Goal: Task Accomplishment & Management: Complete application form

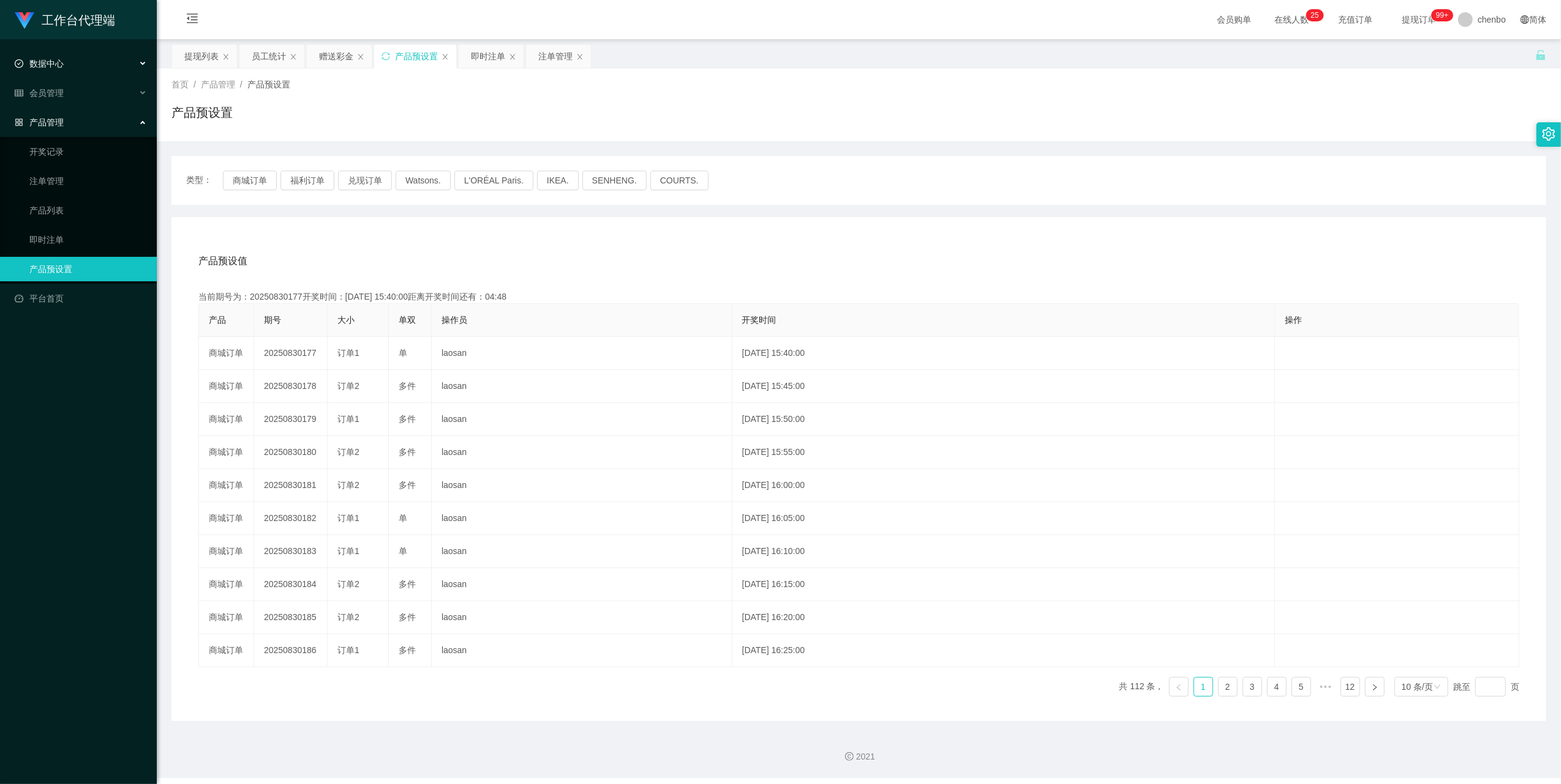
click at [83, 67] on div "数据中心" at bounding box center [78, 63] width 157 height 25
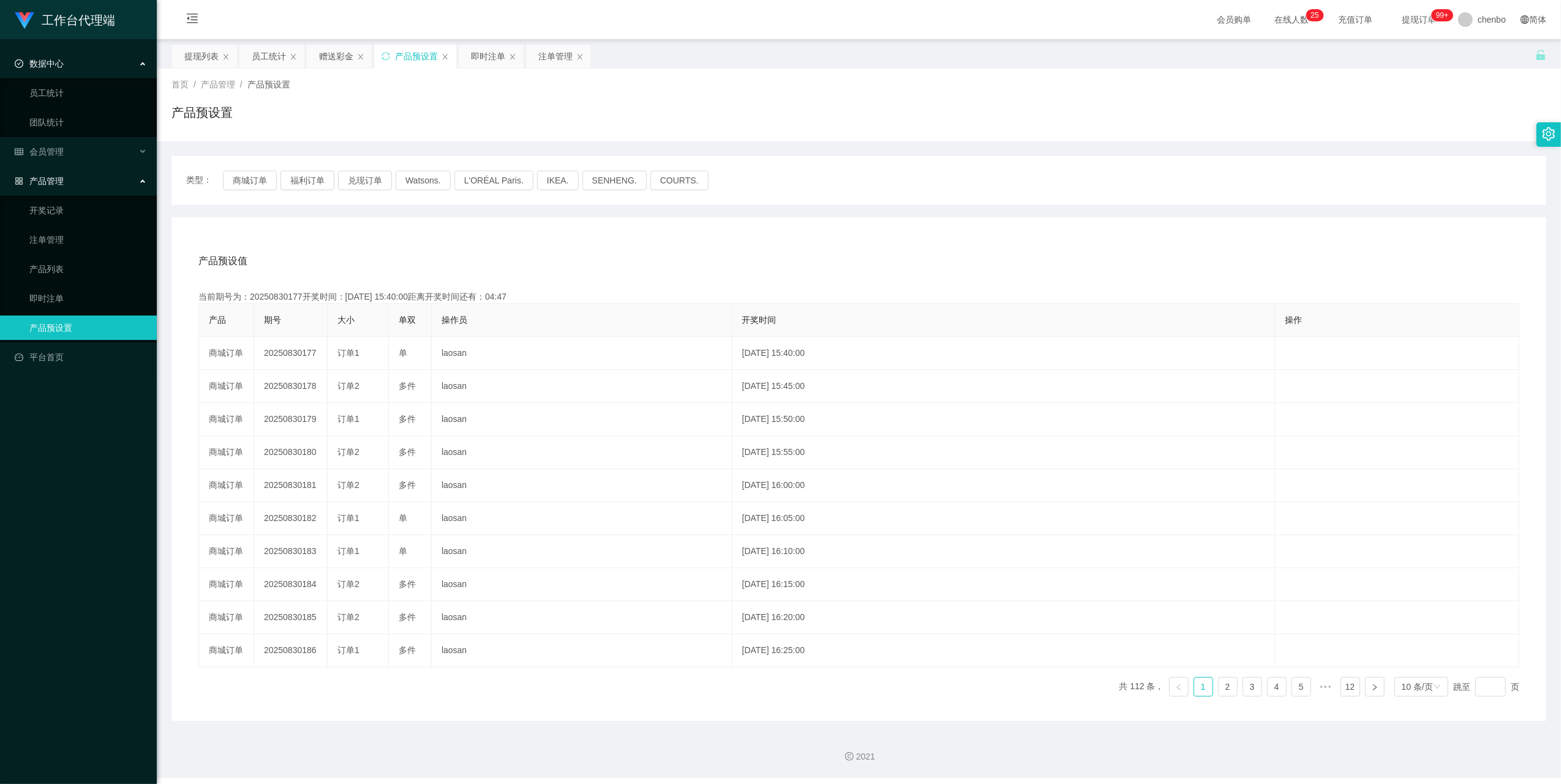
click at [82, 64] on div "数据中心" at bounding box center [78, 63] width 157 height 25
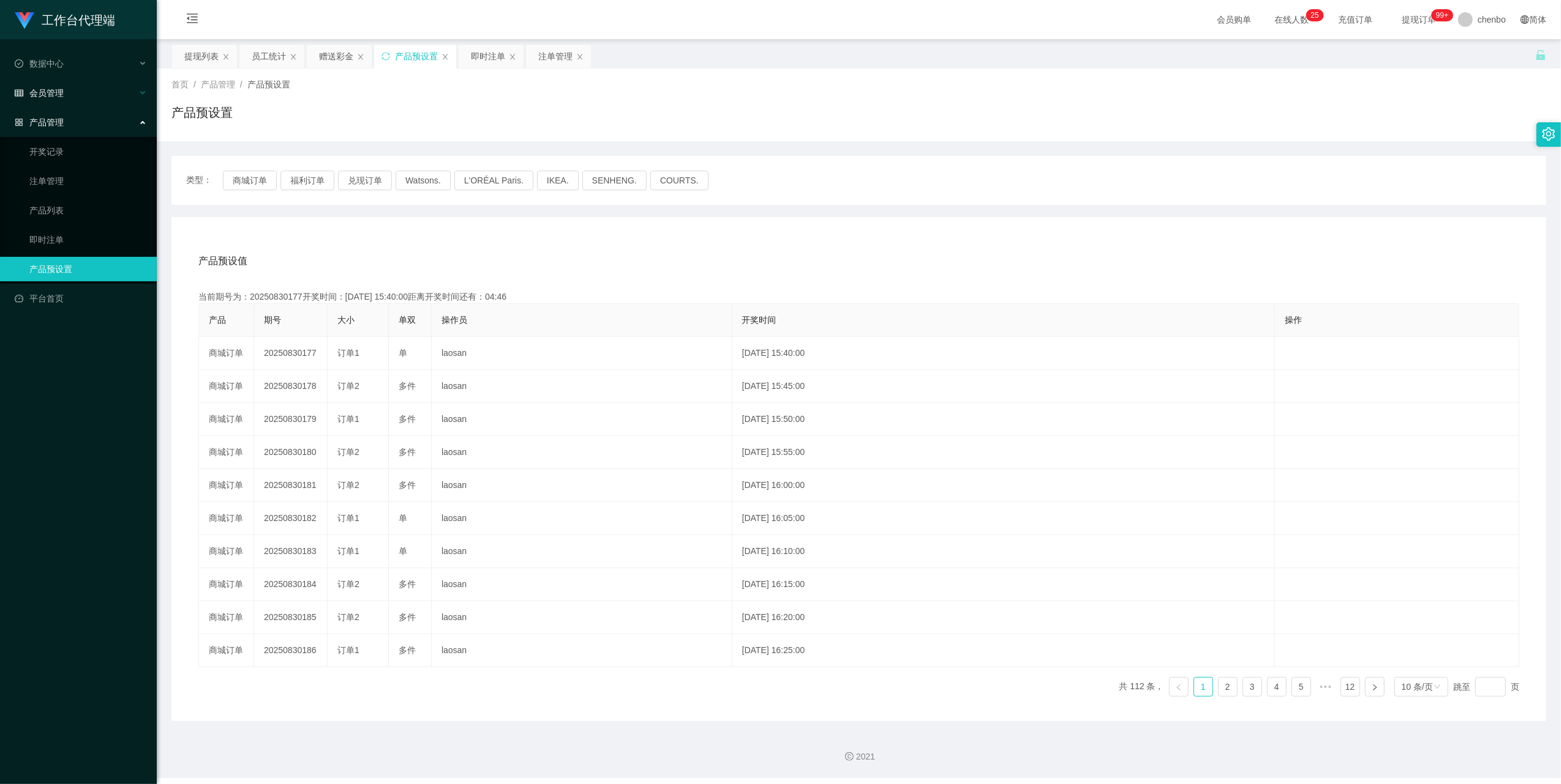
click at [54, 98] on div "会员管理" at bounding box center [78, 93] width 157 height 25
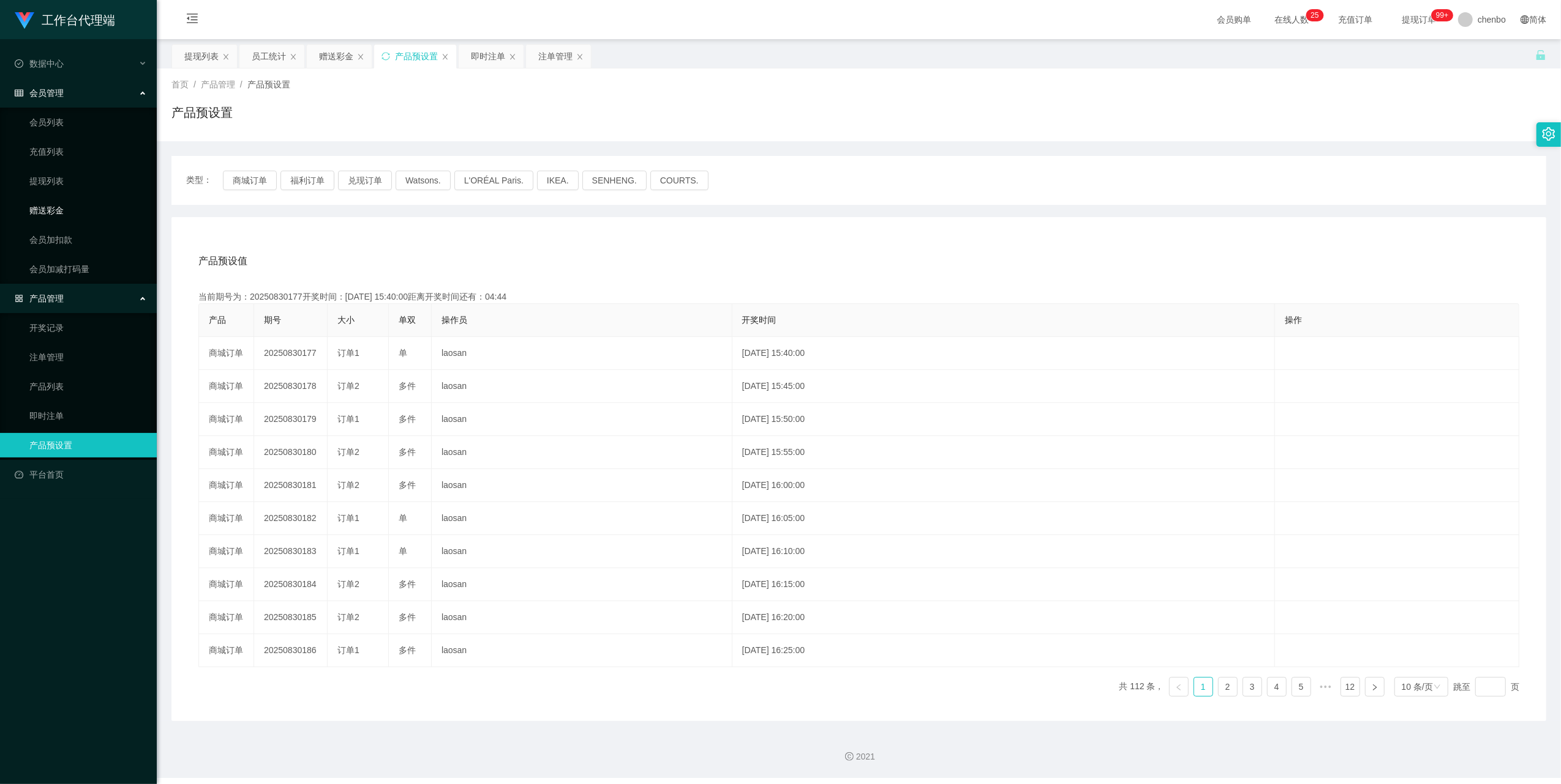
click at [67, 201] on link "赠送彩金" at bounding box center [88, 210] width 117 height 25
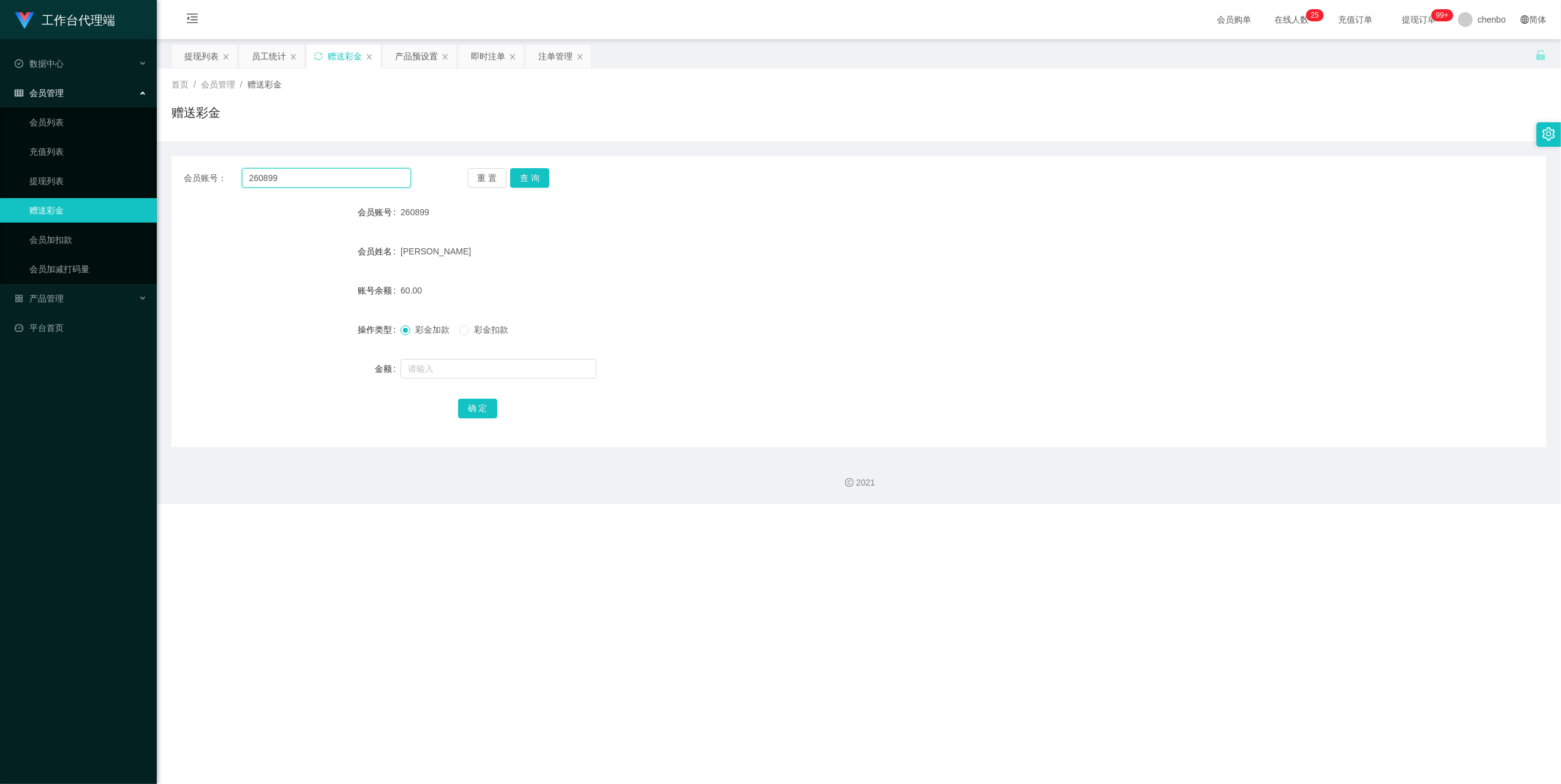
click at [295, 176] on input "260899" at bounding box center [325, 178] width 169 height 20
click at [539, 177] on button "查 询" at bounding box center [529, 178] width 39 height 20
click at [466, 379] on div at bounding box center [801, 368] width 802 height 25
click at [471, 369] on input "text" at bounding box center [498, 369] width 196 height 20
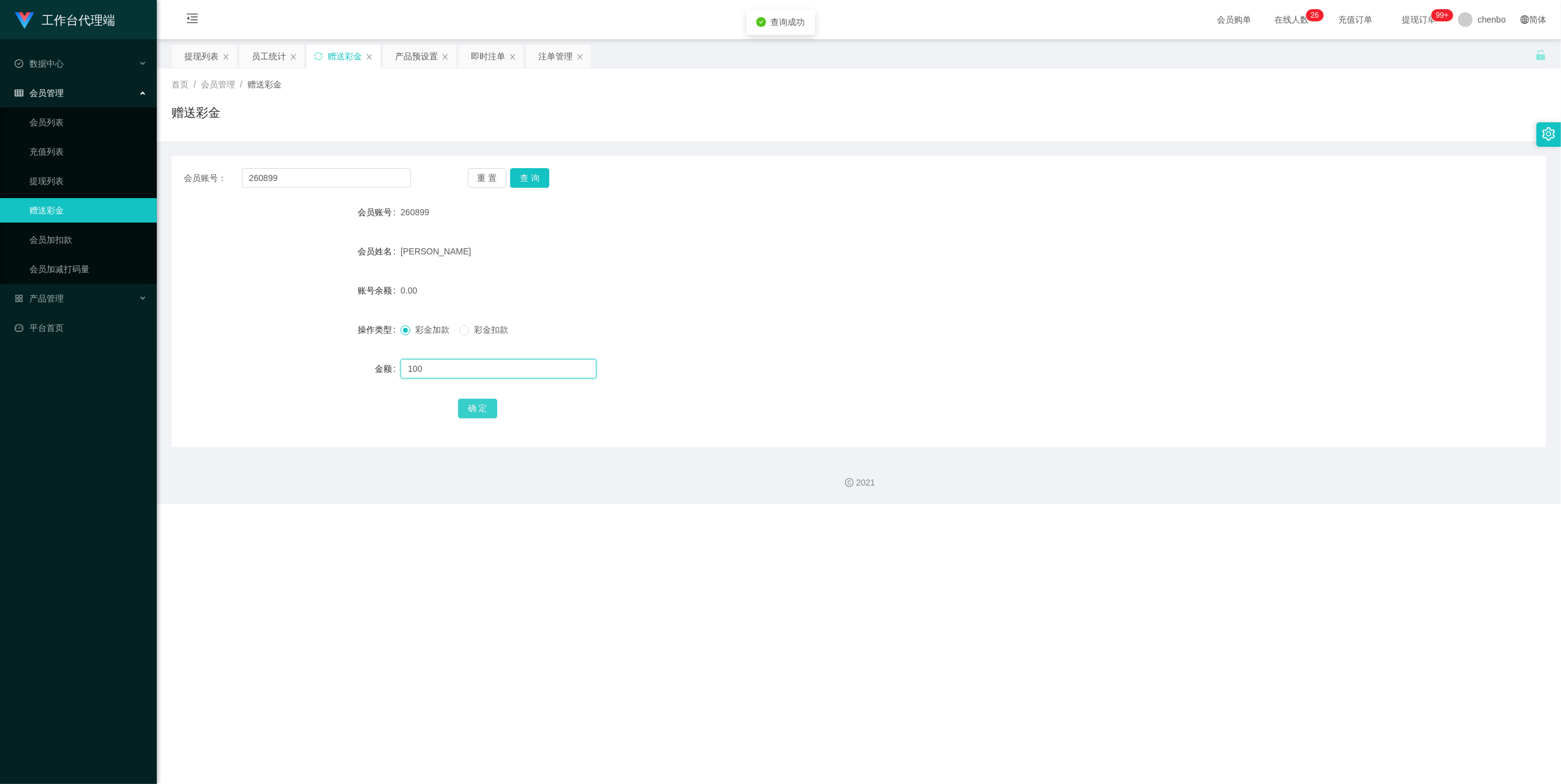
type input "100"
click at [485, 400] on button "确 定" at bounding box center [478, 409] width 39 height 20
click at [895, 293] on div "100.00" at bounding box center [801, 291] width 802 height 25
click at [356, 172] on input "260899" at bounding box center [325, 178] width 169 height 20
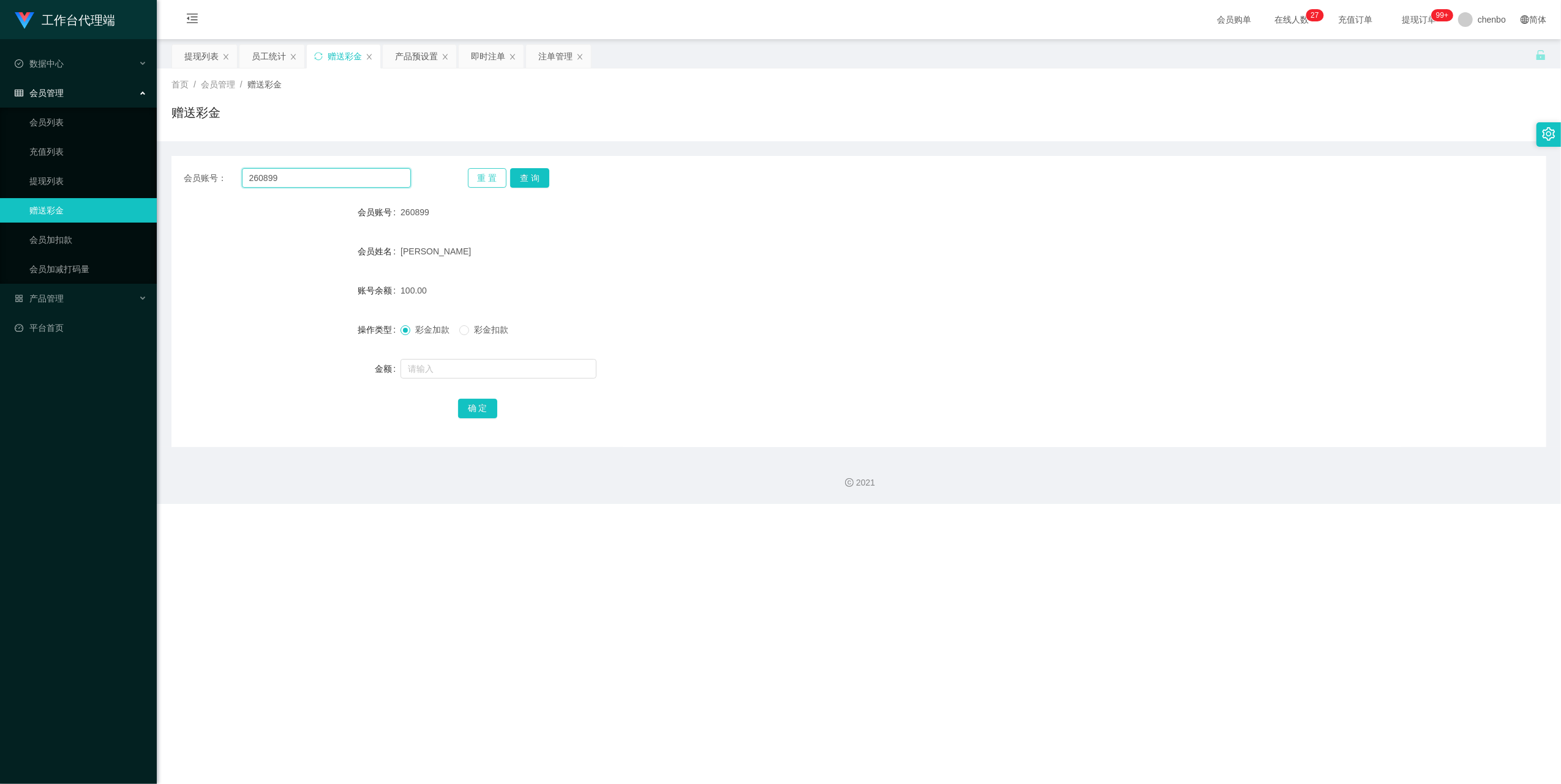
paste input "80712508"
type input "80712508"
click at [519, 176] on button "查 询" at bounding box center [529, 178] width 39 height 20
click at [458, 370] on input "text" at bounding box center [498, 369] width 196 height 20
type input "80"
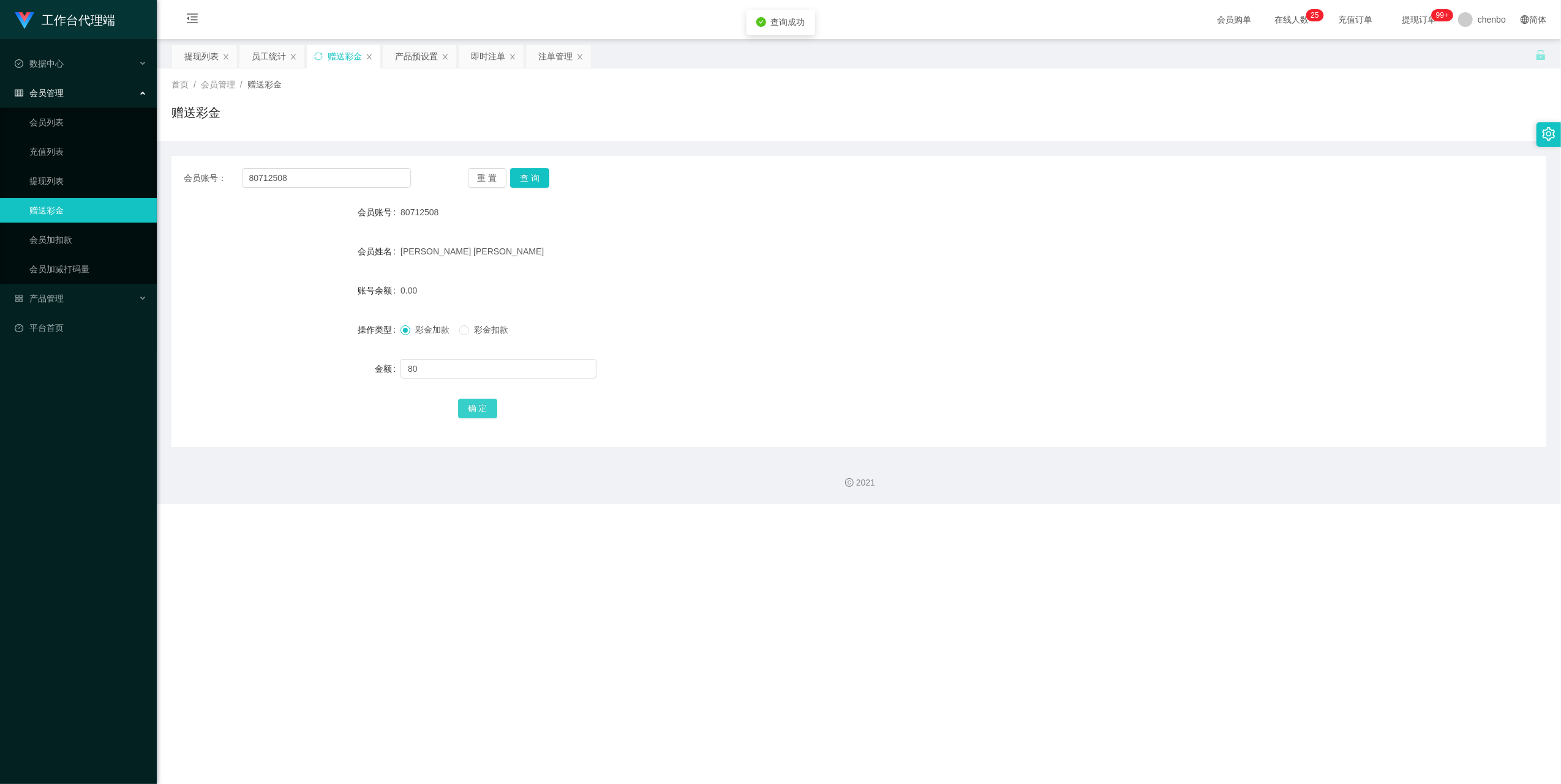
click at [476, 406] on button "确 定" at bounding box center [478, 409] width 39 height 20
click at [1008, 311] on form "会员账号 80712508 会员姓名 [PERSON_NAME] 账号余额 80.00 操作类型 彩金加款 彩金扣款 金额 确 定" at bounding box center [858, 310] width 1375 height 221
click at [62, 175] on link "提现列表" at bounding box center [88, 180] width 117 height 25
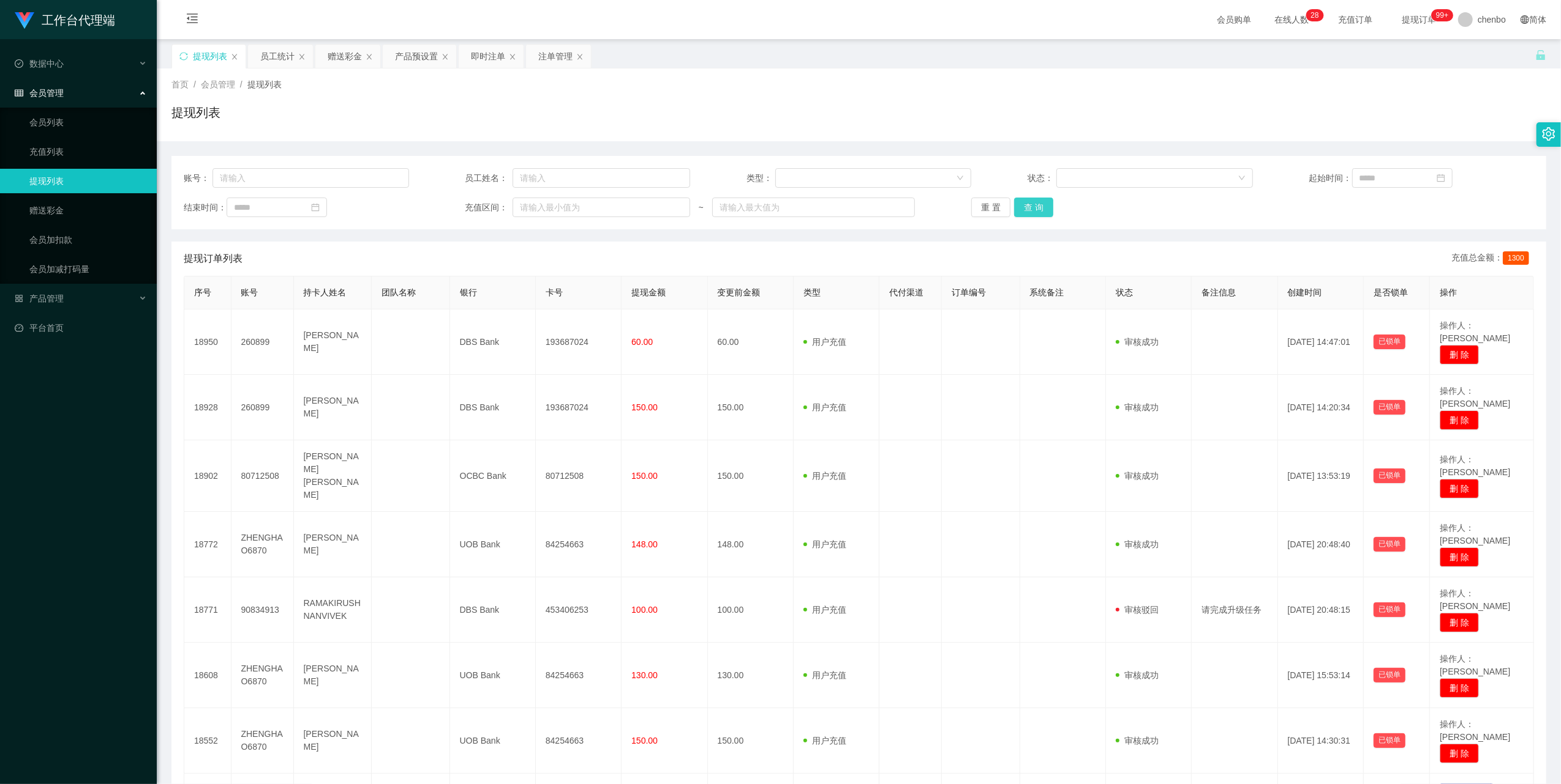
click at [1015, 201] on button "查 询" at bounding box center [1034, 208] width 39 height 20
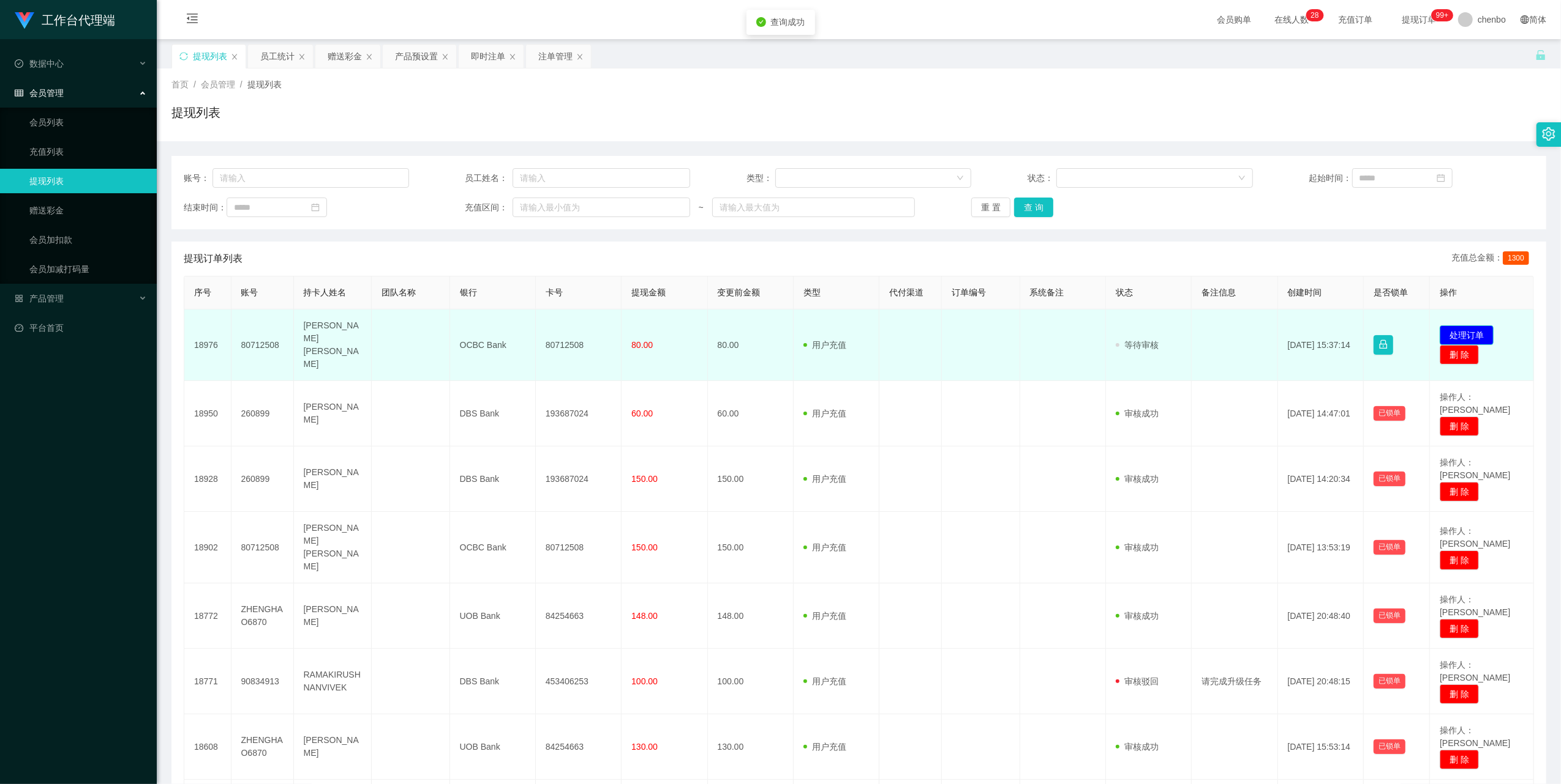
click at [1458, 325] on button "处理订单" at bounding box center [1466, 335] width 54 height 20
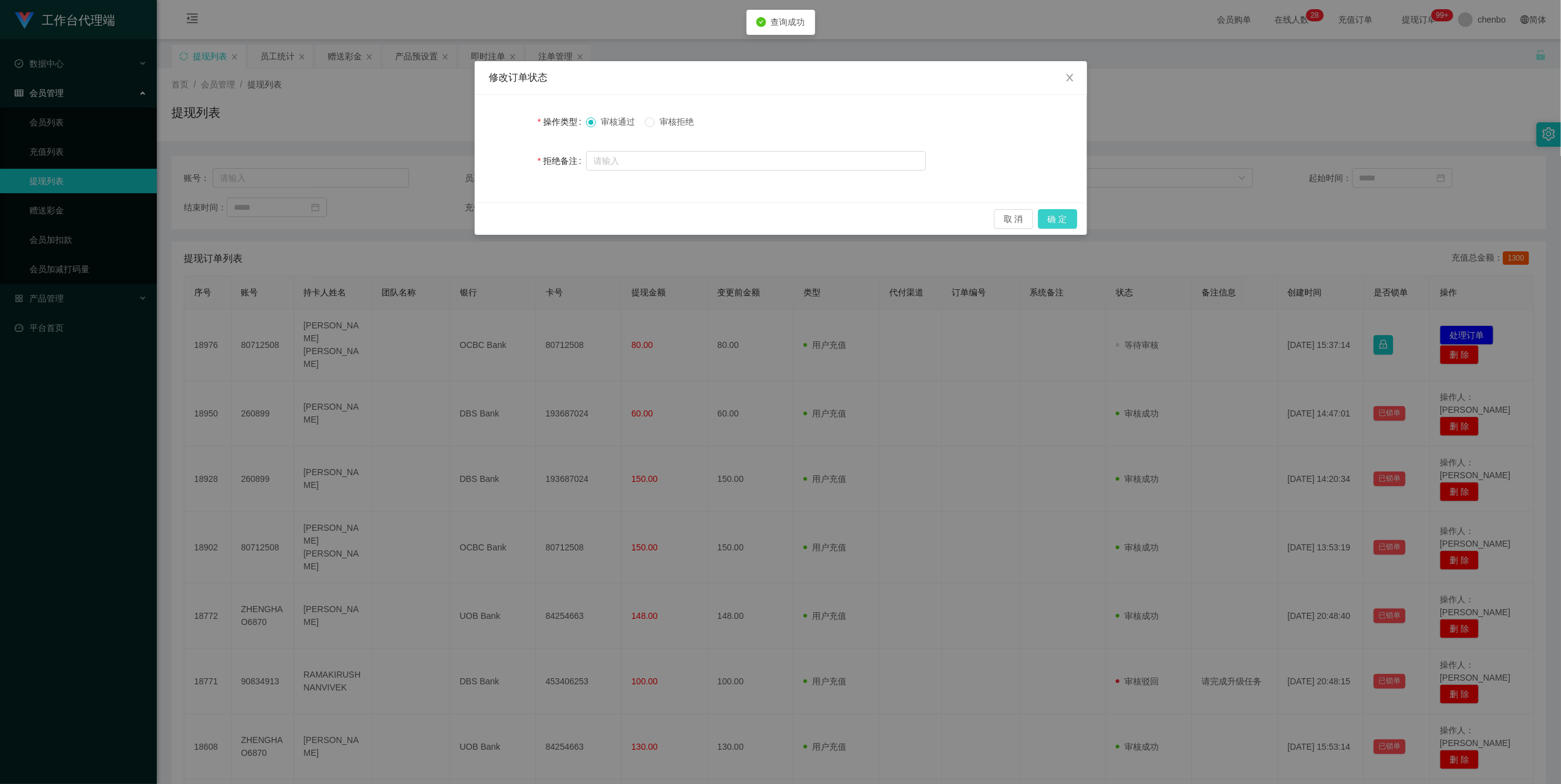
click at [1055, 218] on button "确 定" at bounding box center [1057, 219] width 39 height 20
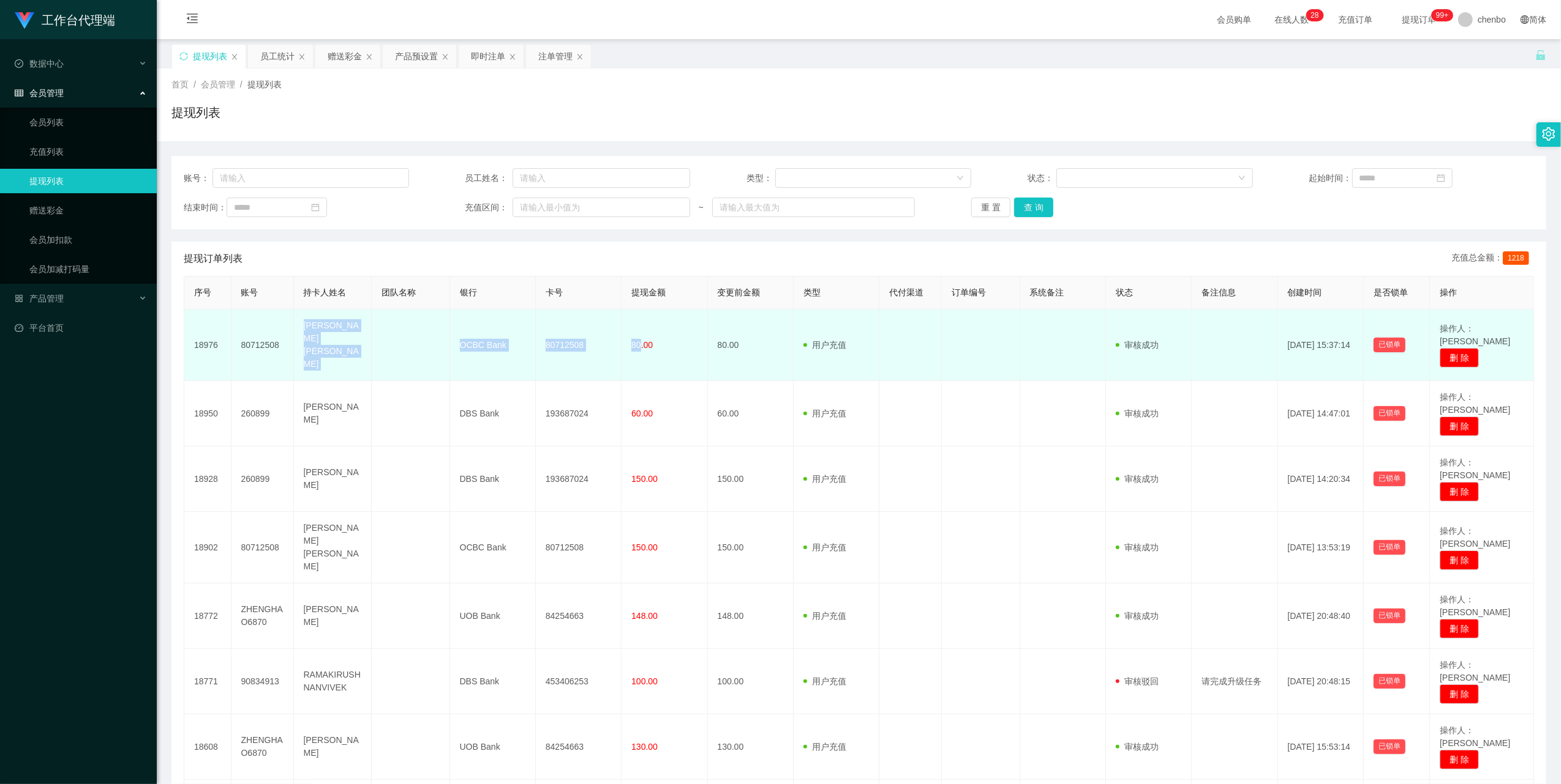
drag, startPoint x: 297, startPoint y: 329, endPoint x: 637, endPoint y: 339, distance: 340.1
click at [637, 339] on tr "18976 80712508 Bryan Ong [PERSON_NAME] OCBC Bank 80712508 80.00 80.00 用户充值 人工扣款…" at bounding box center [858, 345] width 1349 height 72
